Goal: Task Accomplishment & Management: Manage account settings

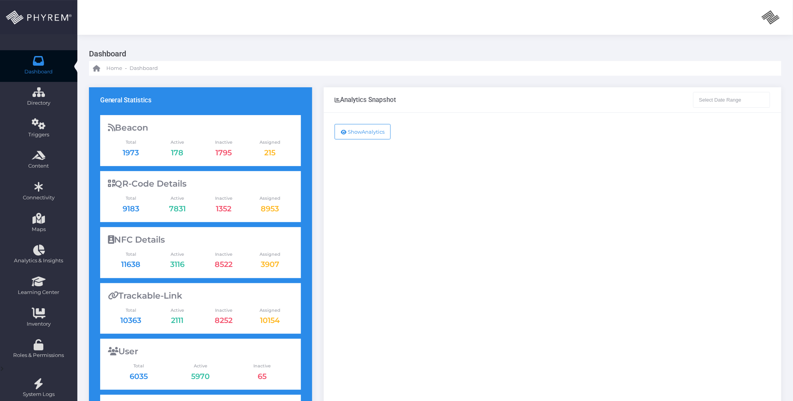
type input "[DATE] - [DATE]"
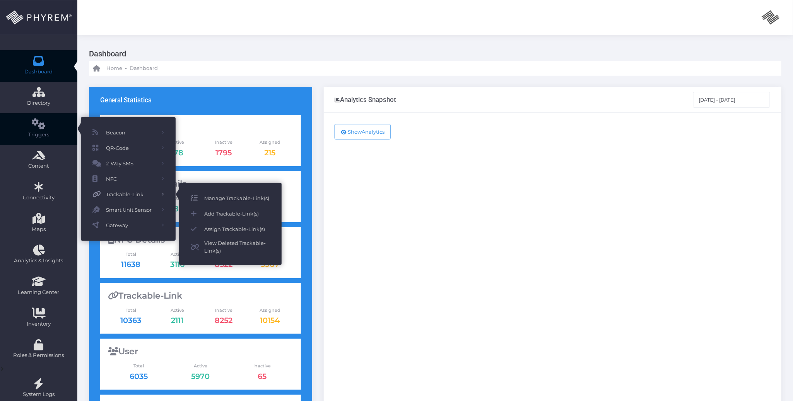
click at [237, 199] on span "Manage Trackable-Link(s)" at bounding box center [237, 198] width 66 height 10
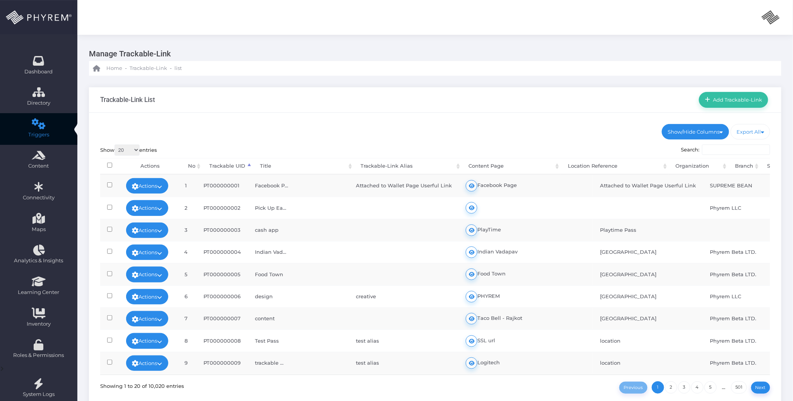
drag, startPoint x: 640, startPoint y: 104, endPoint x: 644, endPoint y: 108, distance: 5.2
click at [640, 104] on div "Trackable-Link List Add Trackable-Link" at bounding box center [435, 100] width 692 height 26
click at [727, 155] on input "Search:" at bounding box center [736, 150] width 68 height 11
paste input "https://phyl.ink/TdY9qpi3"
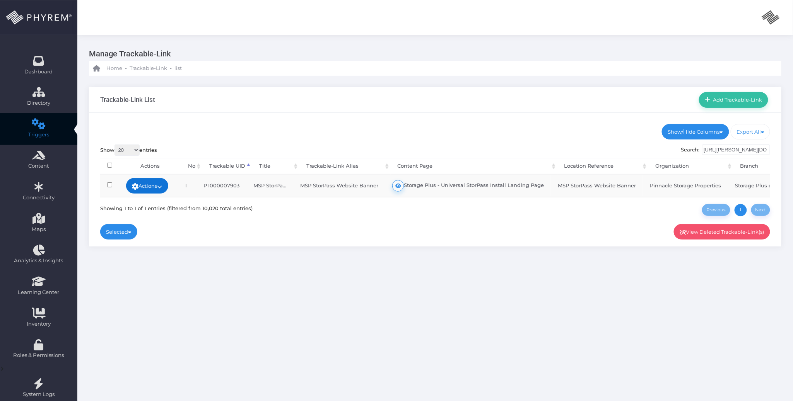
type input "https://phyl.ink/TdY9qpi3"
click at [168, 183] on link "Actions" at bounding box center [147, 185] width 43 height 15
click at [168, 183] on link "Edit" at bounding box center [145, 186] width 56 height 15
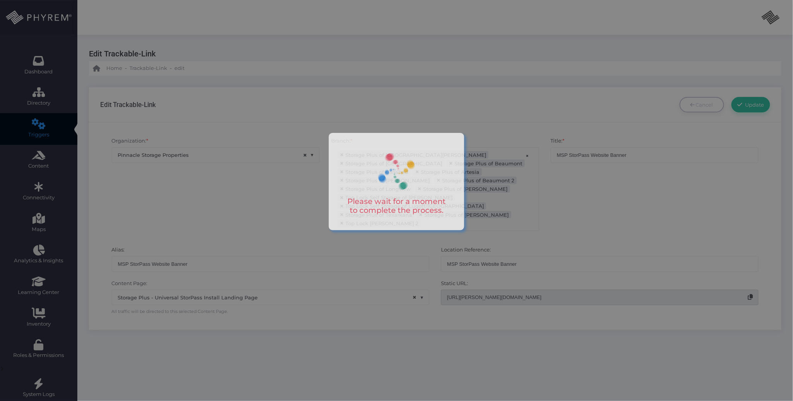
scroll to position [898, 0]
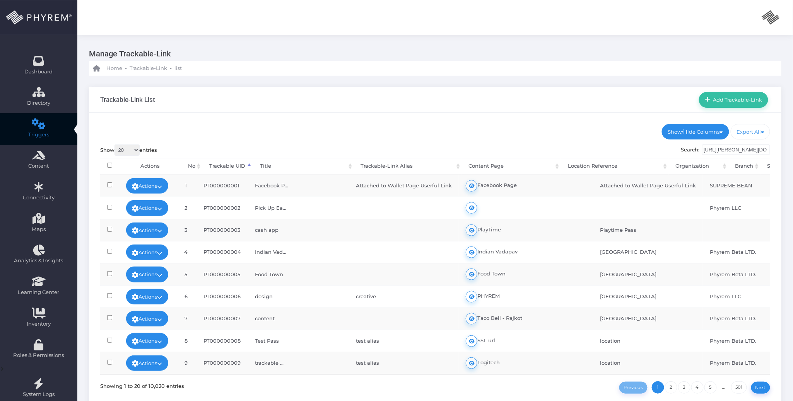
click at [630, 104] on div "Trackable-Link List Add Trackable-Link" at bounding box center [435, 100] width 692 height 26
click at [734, 150] on input "https://phyl.ink/TdY9qpi3" at bounding box center [736, 150] width 68 height 11
paste input "8T0rQY7"
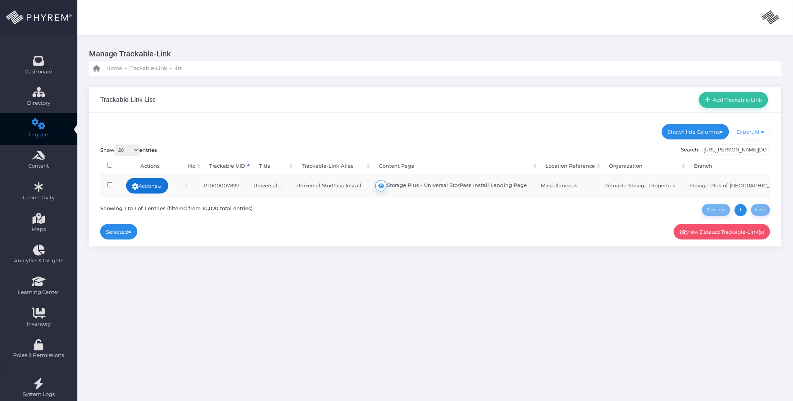
type input "https://phyl.ink/T8T0rQY7"
click at [166, 183] on link "Actions" at bounding box center [147, 185] width 43 height 15
click at [328, 243] on div "Show/Hide Columns No Trackable UID" at bounding box center [435, 180] width 692 height 134
click at [158, 185] on link "Actions" at bounding box center [147, 185] width 43 height 15
click at [154, 186] on link "Edit" at bounding box center [145, 186] width 56 height 15
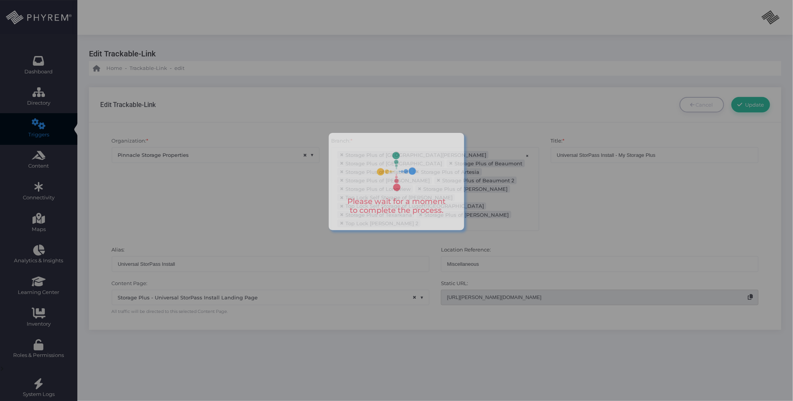
scroll to position [898, 0]
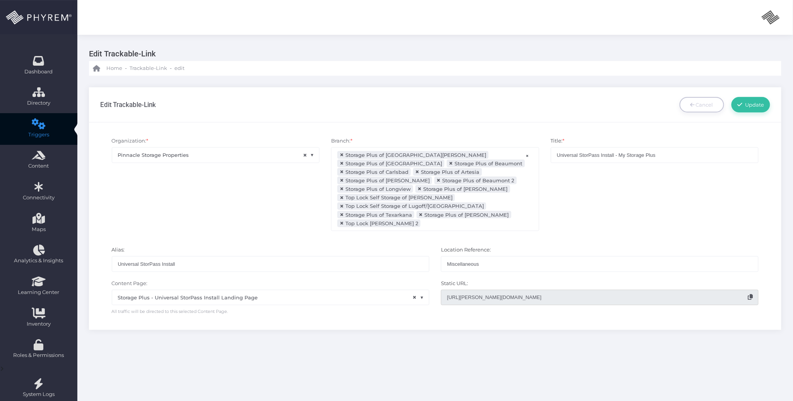
click at [563, 197] on div "Title: * Universal StorPass Install - My Storage Plus" at bounding box center [655, 187] width 220 height 101
click at [696, 106] on span "Cancel" at bounding box center [704, 105] width 17 height 6
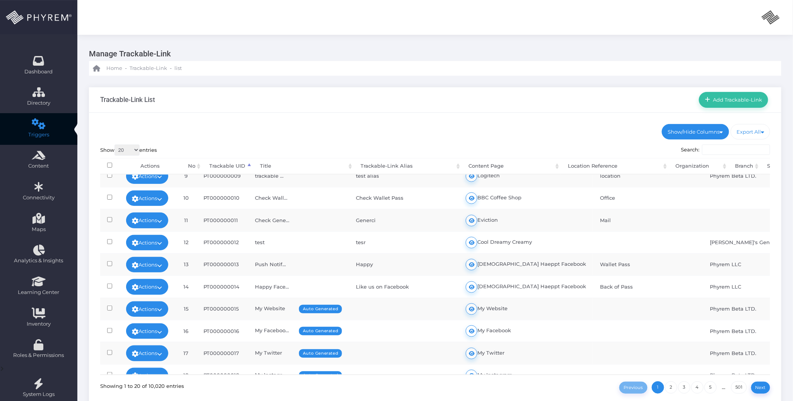
scroll to position [206, 0]
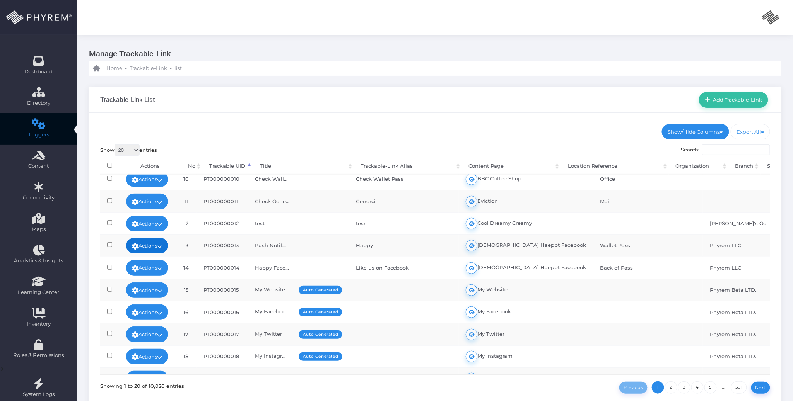
click at [167, 247] on link "Actions" at bounding box center [147, 245] width 43 height 15
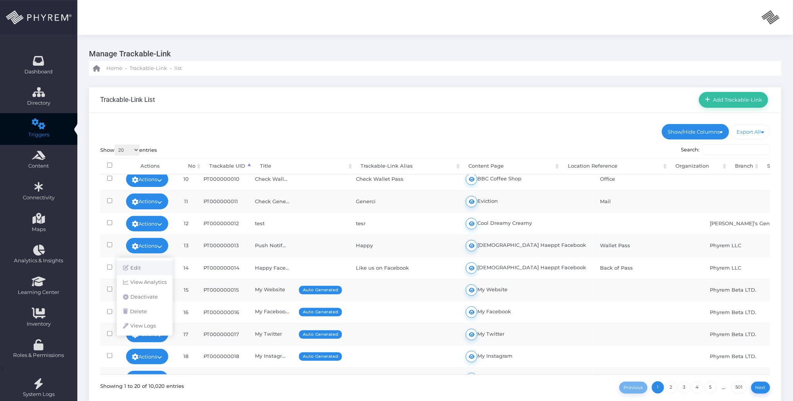
click at [151, 270] on link "Edit" at bounding box center [145, 268] width 56 height 15
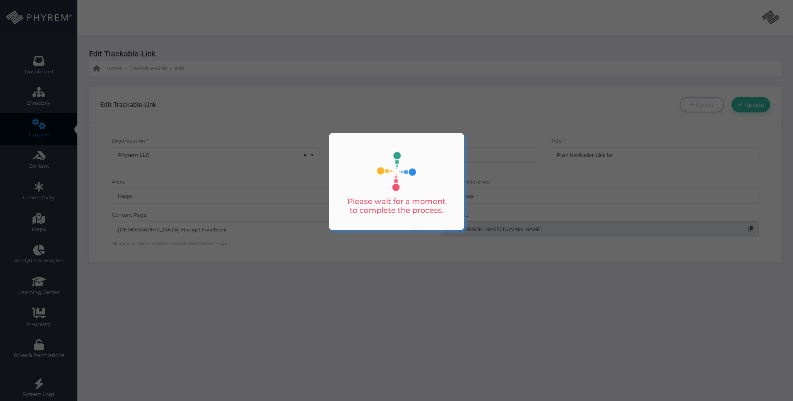
select select
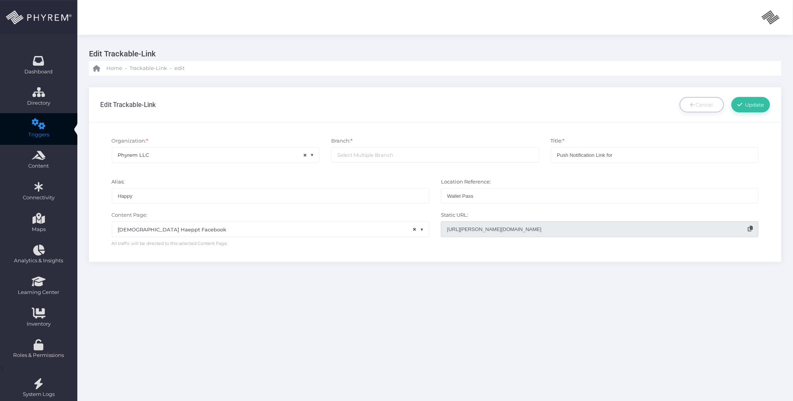
click at [459, 226] on input "[URL][PERSON_NAME][DOMAIN_NAME]" at bounding box center [599, 229] width 317 height 15
click at [460, 288] on div "Edit Trackable-Link Home - Trackable-Link - edit Edit Trackable-Link Cancel Upd…" at bounding box center [434, 236] width 715 height 403
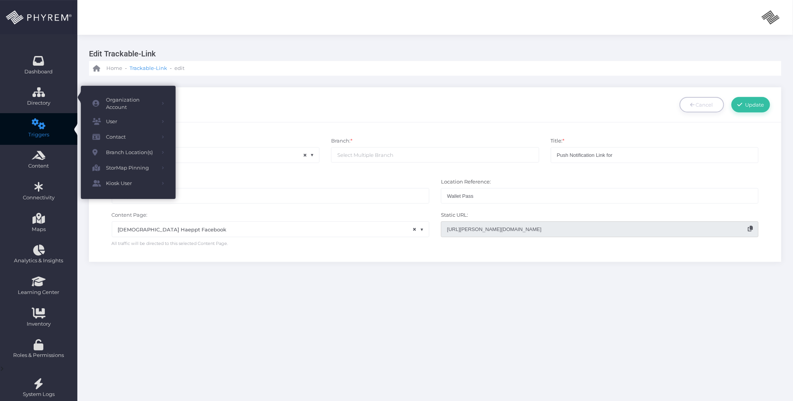
click at [142, 68] on span "Trackable-Link" at bounding box center [149, 69] width 38 height 8
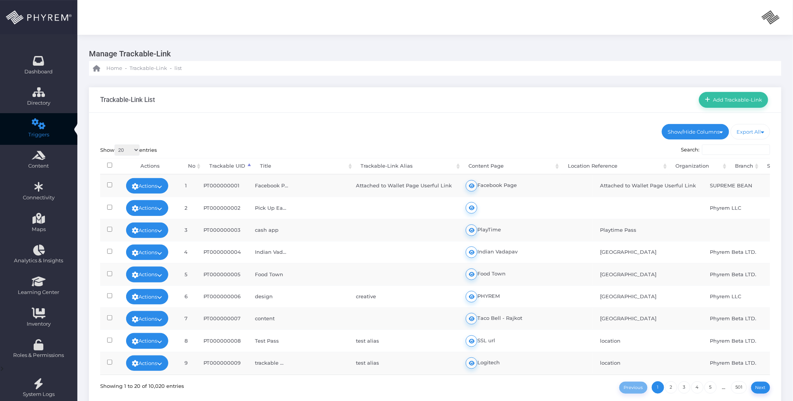
click at [729, 147] on input "Search:" at bounding box center [736, 150] width 68 height 11
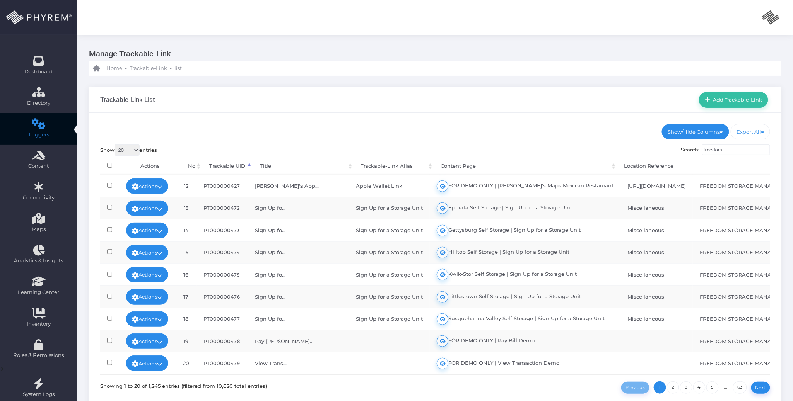
scroll to position [258, 0]
type input "freedom"
click at [713, 391] on link "5" at bounding box center [712, 388] width 12 height 12
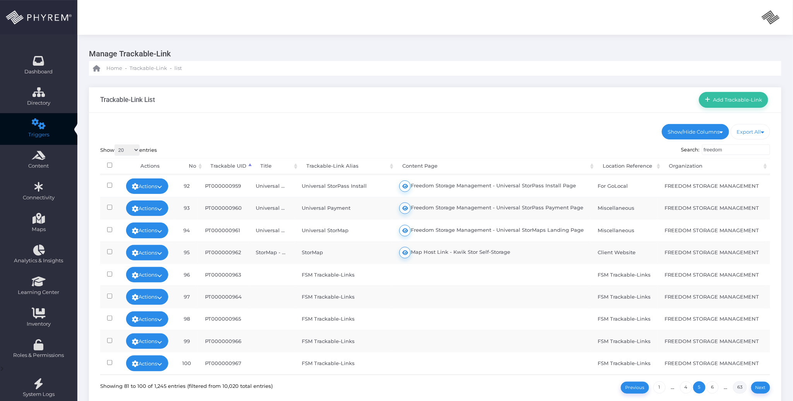
click at [739, 387] on link "63" at bounding box center [740, 388] width 14 height 12
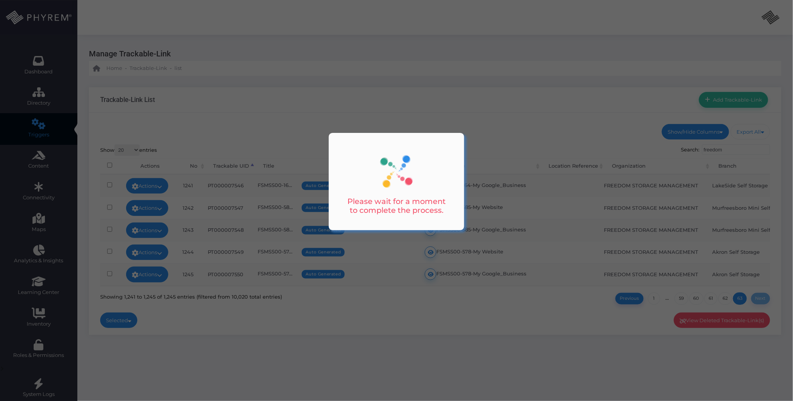
scroll to position [0, 0]
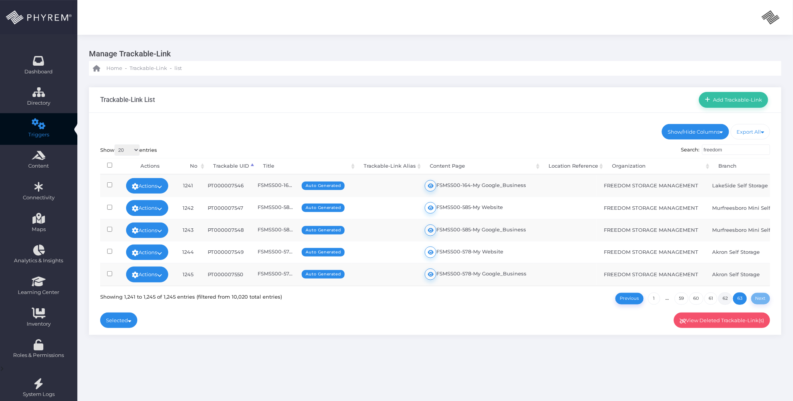
click at [725, 305] on link "62" at bounding box center [725, 299] width 14 height 12
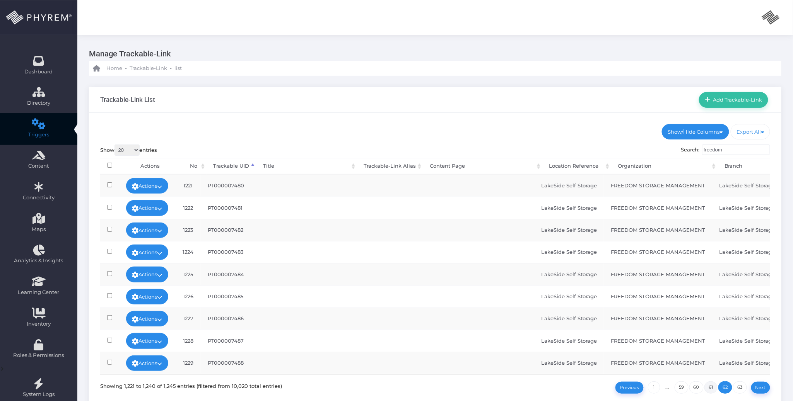
click at [709, 389] on link "61" at bounding box center [710, 388] width 13 height 12
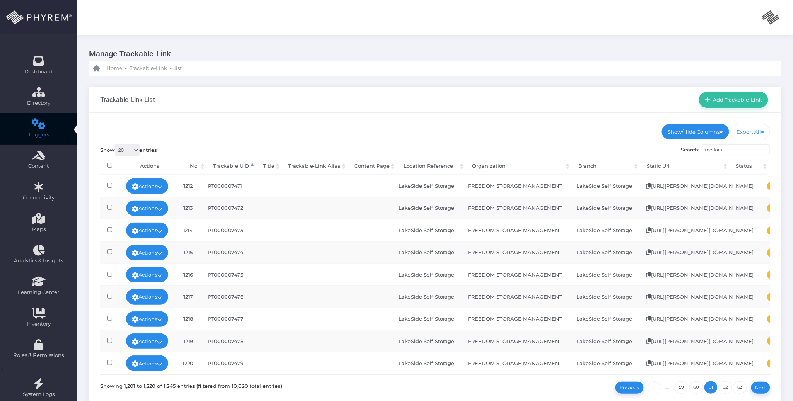
scroll to position [258, 0]
click at [696, 389] on link "60" at bounding box center [696, 388] width 15 height 12
click at [653, 387] on link "1" at bounding box center [654, 388] width 12 height 12
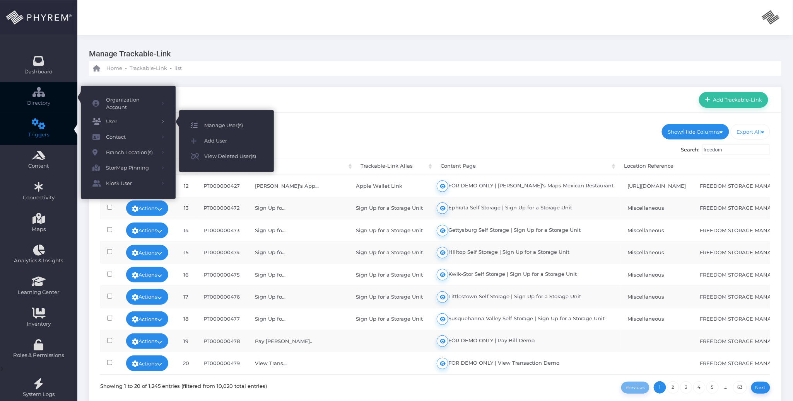
click at [223, 121] on span "Manage User(s)" at bounding box center [233, 126] width 58 height 10
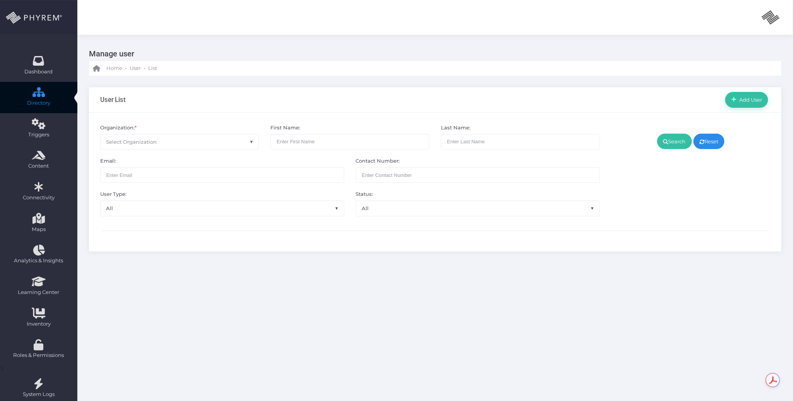
click at [209, 138] on span "Select Organization" at bounding box center [180, 142] width 158 height 15
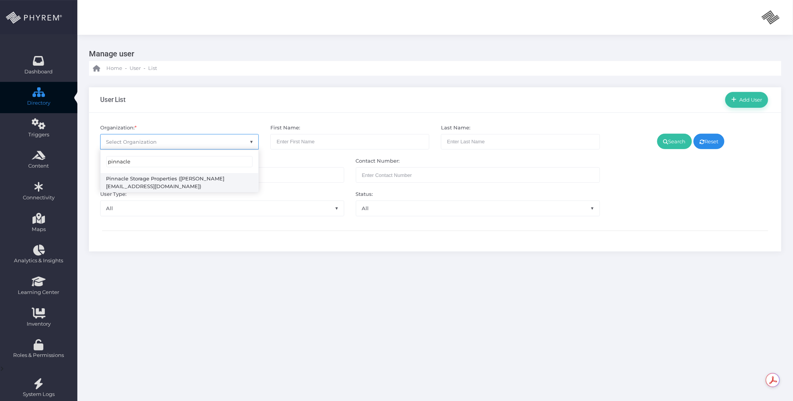
type input "pinnacle"
select select "4799"
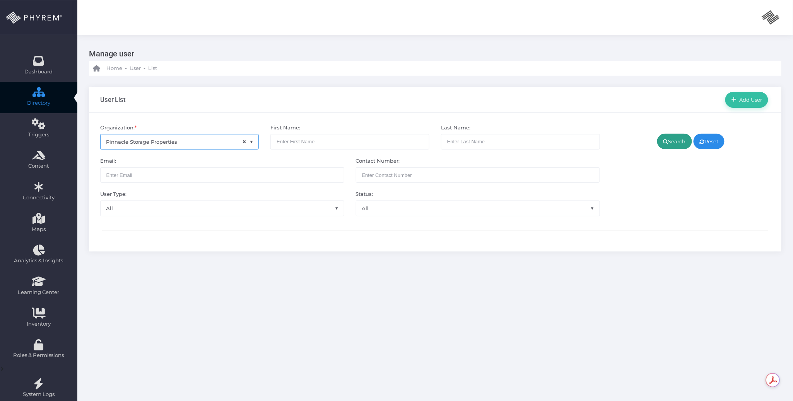
click at [664, 142] on icon at bounding box center [665, 142] width 5 height 0
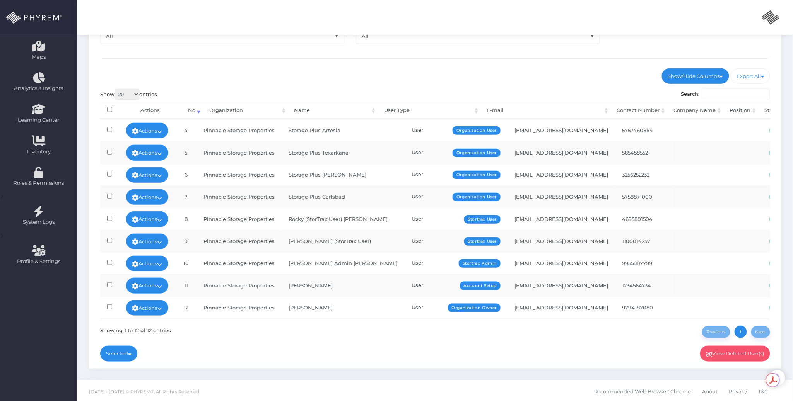
scroll to position [175, 0]
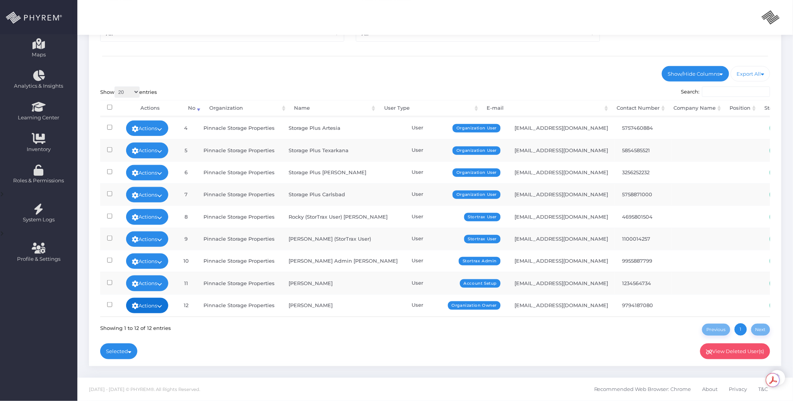
click at [162, 306] on icon at bounding box center [159, 306] width 5 height 0
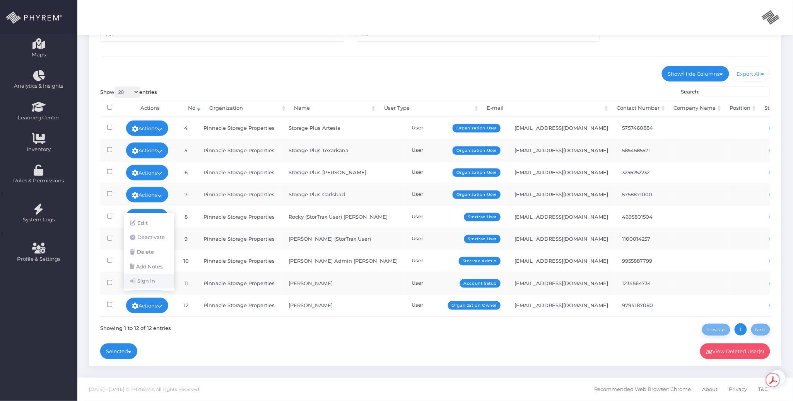
click at [150, 279] on link "Sign In" at bounding box center [149, 281] width 50 height 15
